Goal: Task Accomplishment & Management: Use online tool/utility

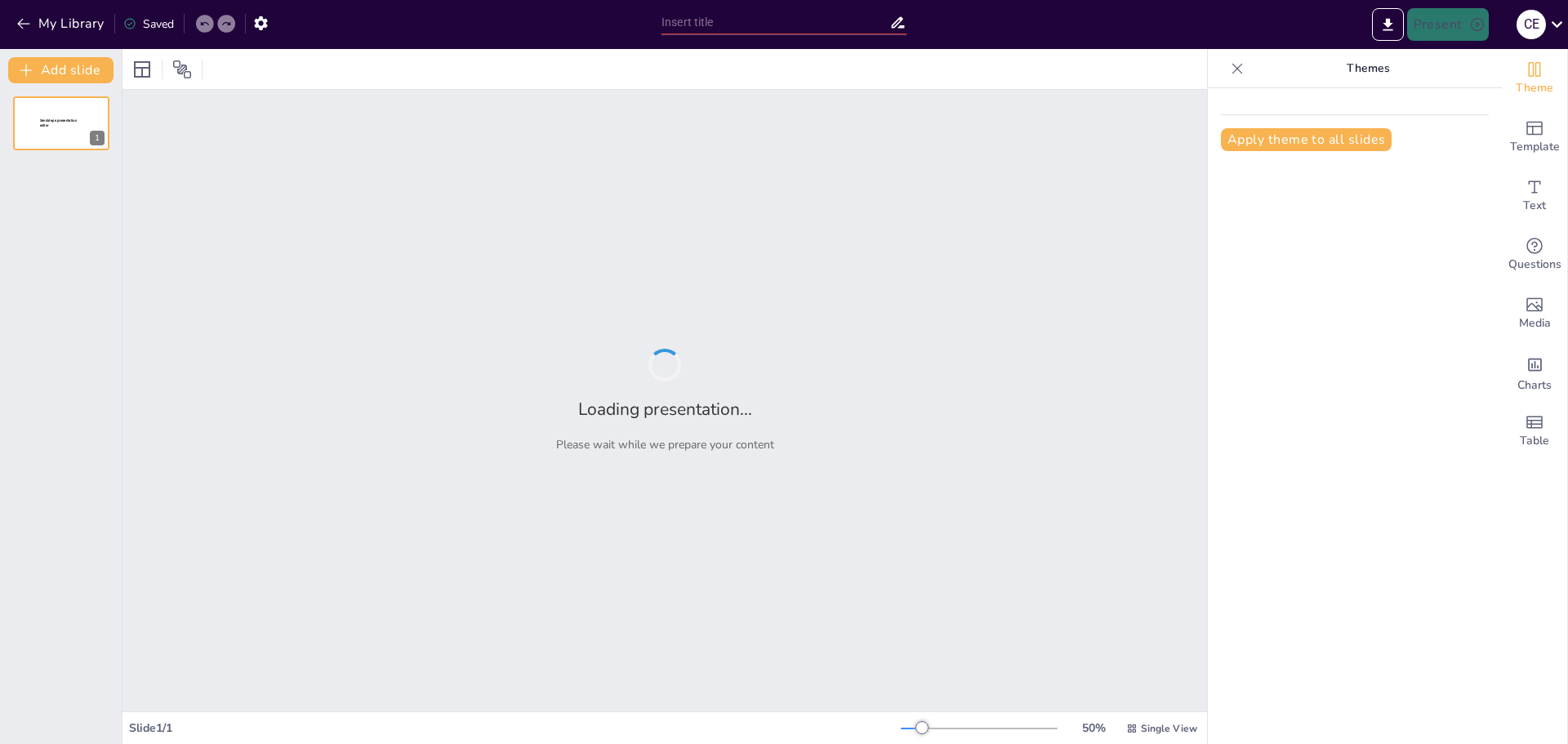
type input "Ecosistemas: Diversidad y Equilibrio Natural"
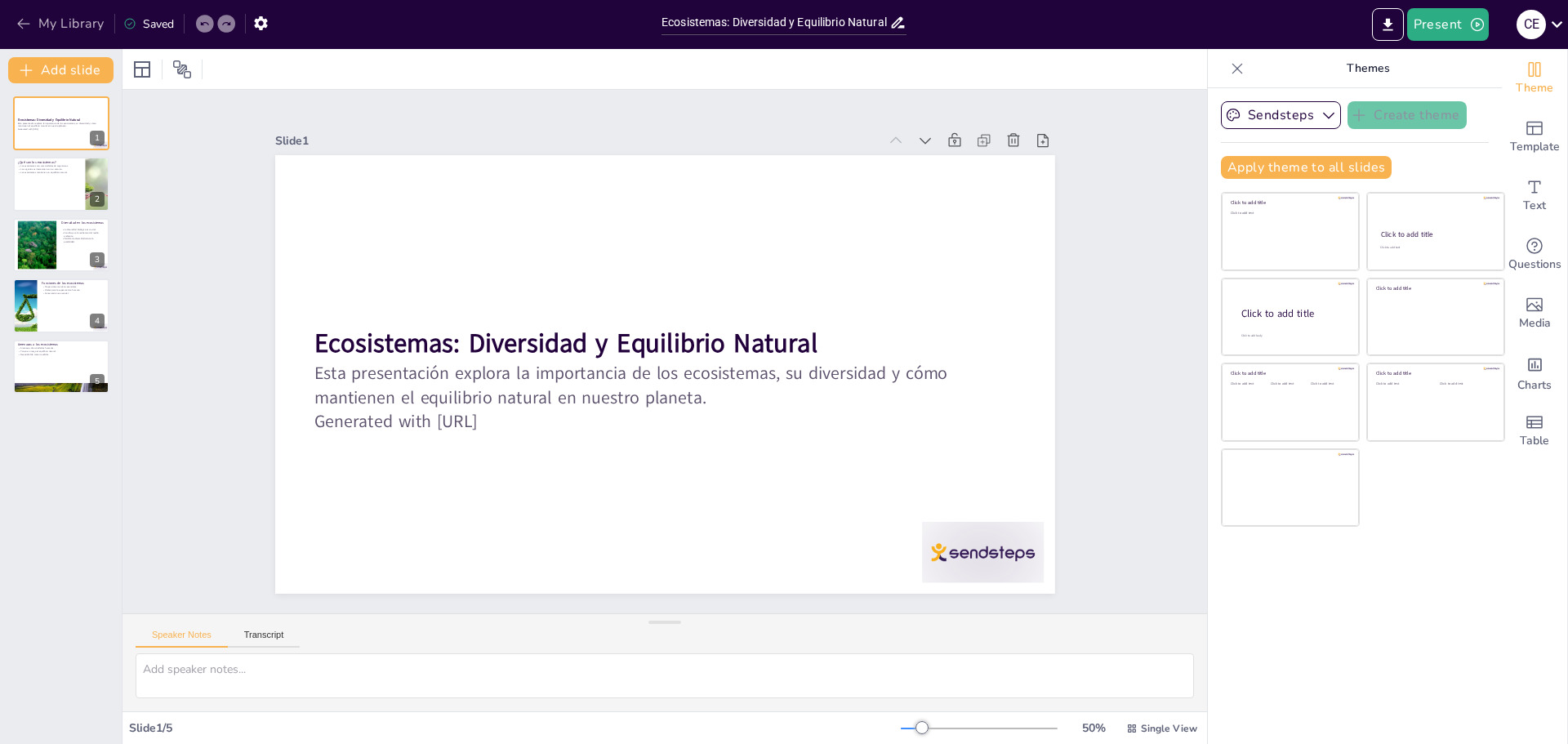
click at [51, 21] on button "My Library" at bounding box center [62, 23] width 99 height 26
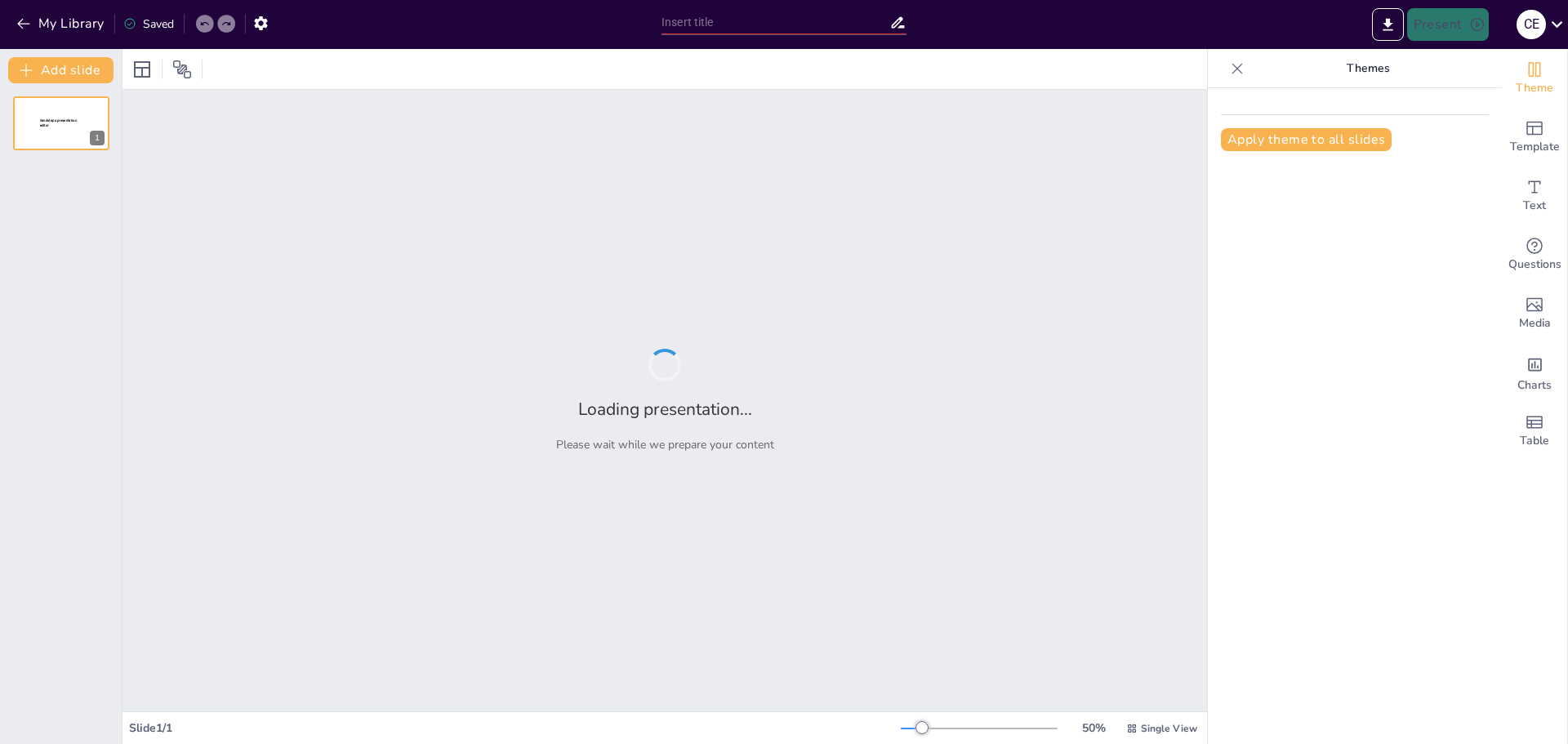
type input "Sostenibilidad y Tecnología: Hacia un Futuro Responsable"
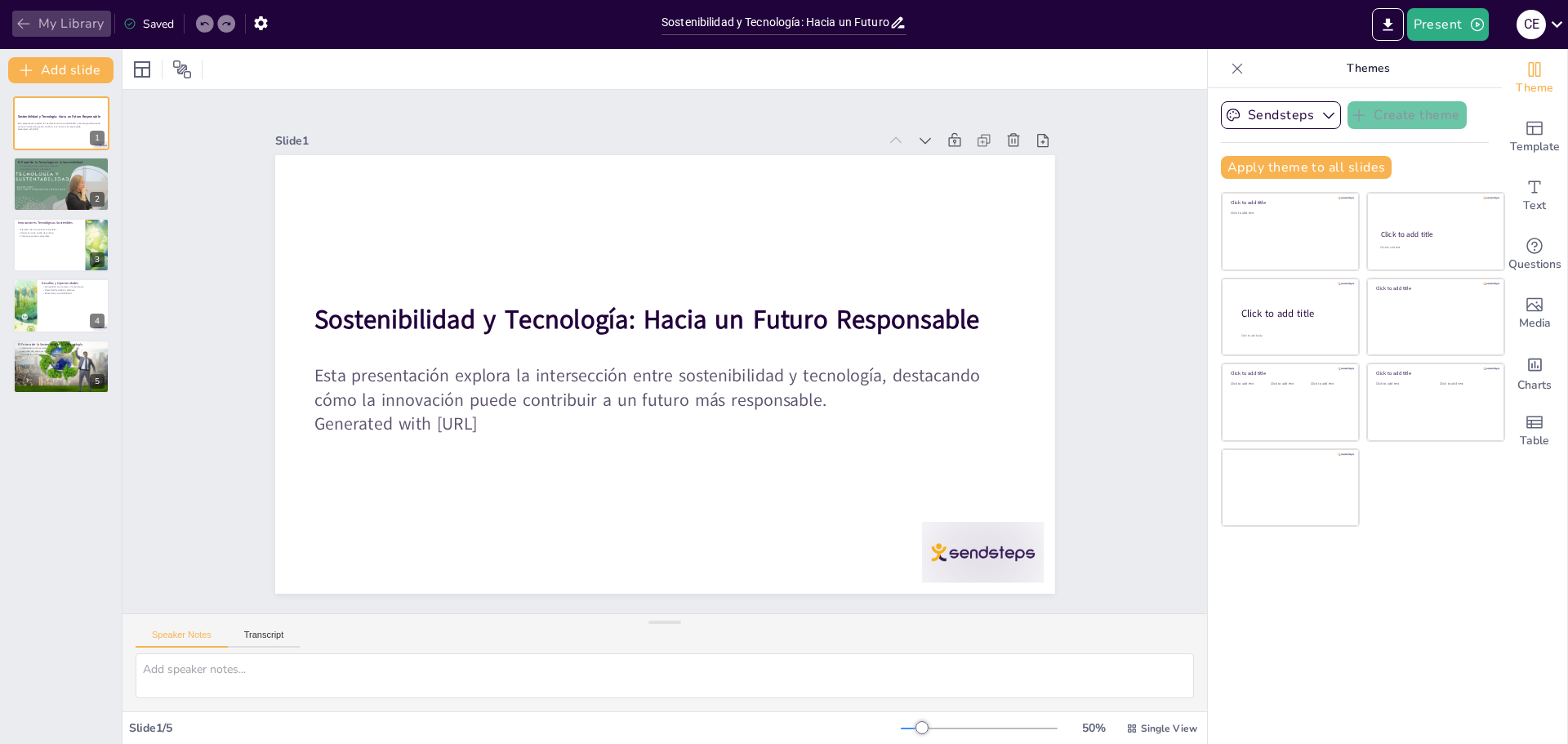
click at [54, 15] on button "My Library" at bounding box center [62, 23] width 99 height 26
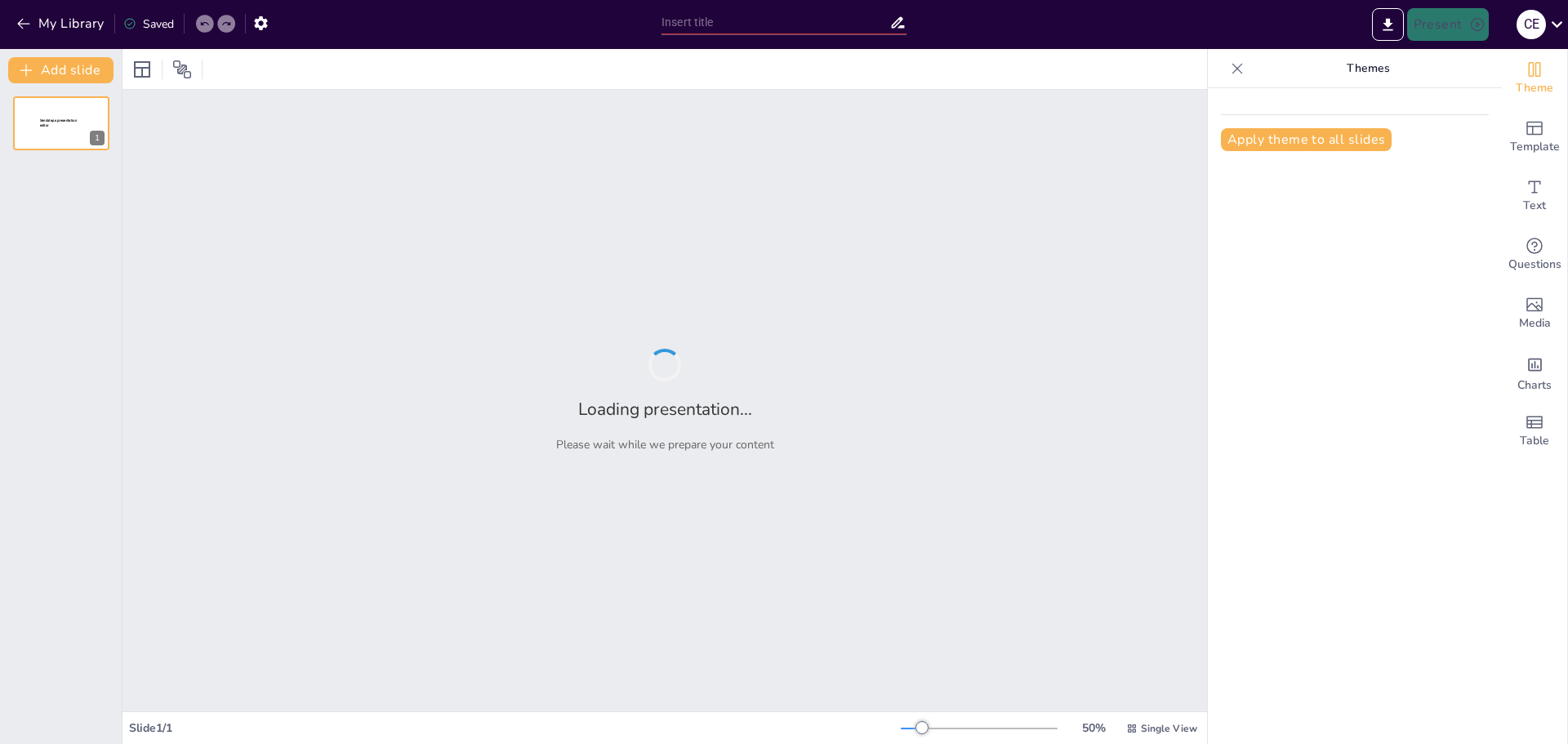
type input "Juegos y Aprendizaje: Una Herramienta Educativa"
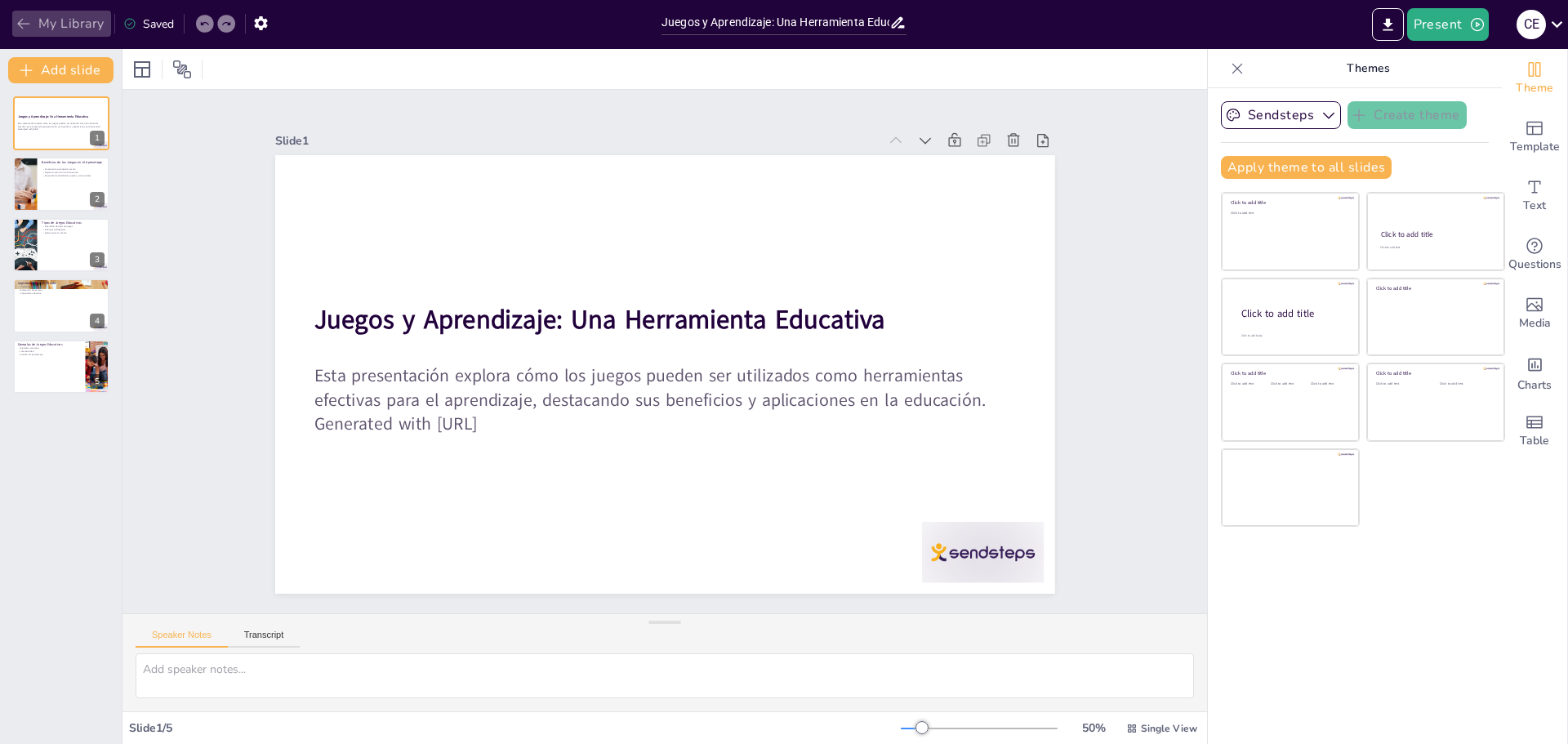
click at [71, 34] on button "My Library" at bounding box center [62, 23] width 99 height 26
